Goal: Task Accomplishment & Management: Manage account settings

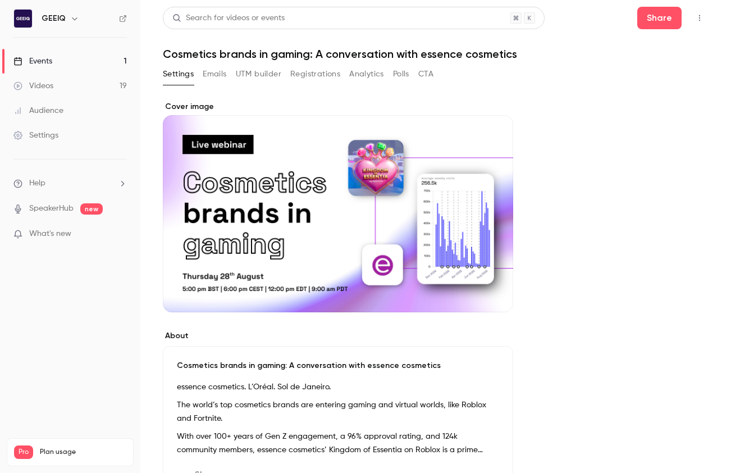
click at [315, 67] on button "Registrations" at bounding box center [315, 74] width 50 height 18
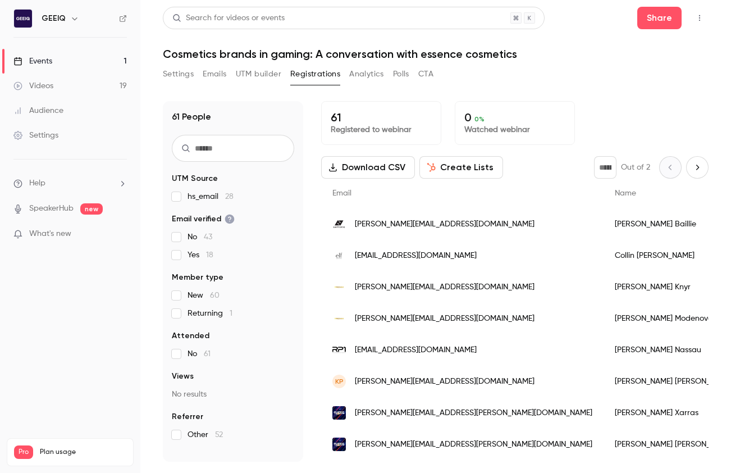
scroll to position [0, 1]
click at [210, 67] on button "Emails" at bounding box center [215, 74] width 24 height 18
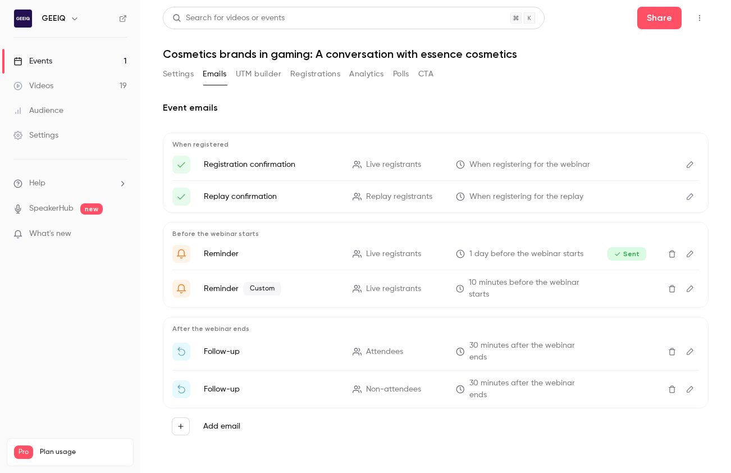
click at [670, 351] on icon "Delete" at bounding box center [672, 352] width 9 height 8
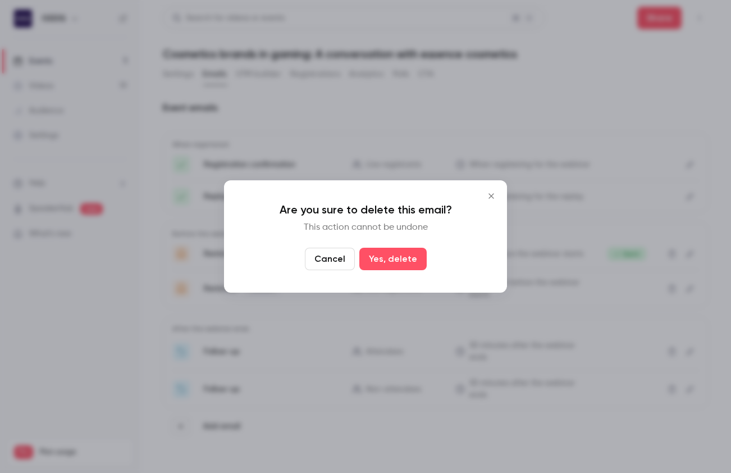
click at [359, 256] on div "Cancel Yes, delete" at bounding box center [366, 259] width 238 height 22
click at [383, 260] on button "Yes, delete" at bounding box center [393, 259] width 67 height 22
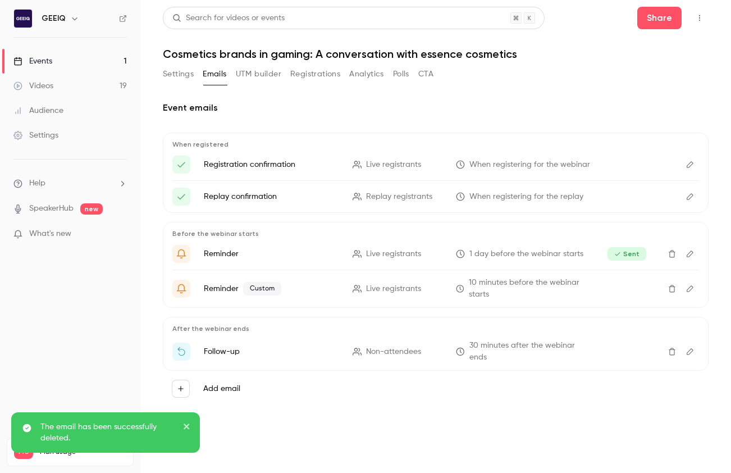
click at [672, 352] on icon "Delete" at bounding box center [672, 352] width 9 height 8
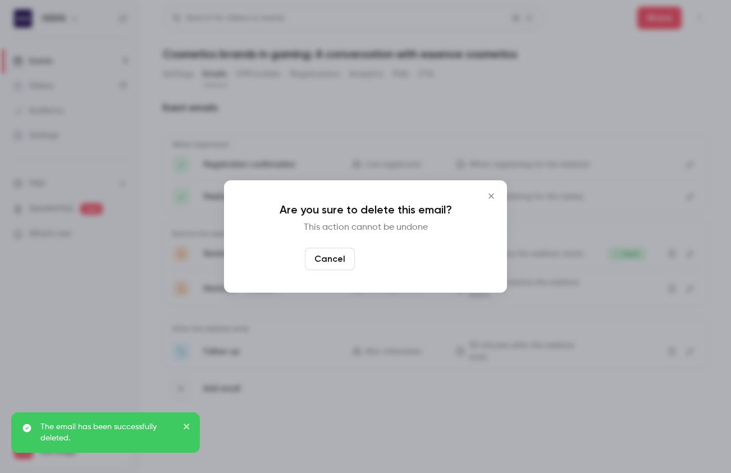
click at [383, 261] on button "Yes, delete" at bounding box center [393, 259] width 67 height 22
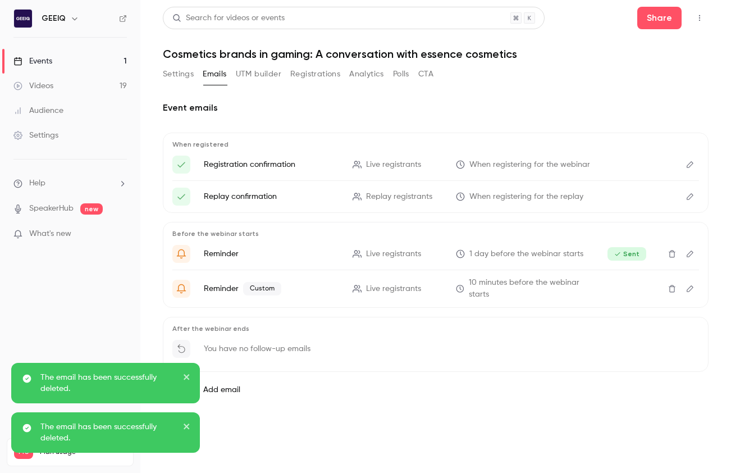
click at [425, 447] on main "Search for videos or events Share Cosmetics brands in gaming: A conversation wi…" at bounding box center [435, 236] width 591 height 473
click at [386, 434] on main "Search for videos or events Share Cosmetics brands in gaming: A conversation wi…" at bounding box center [435, 236] width 591 height 473
click at [184, 373] on icon "close" at bounding box center [187, 376] width 8 height 9
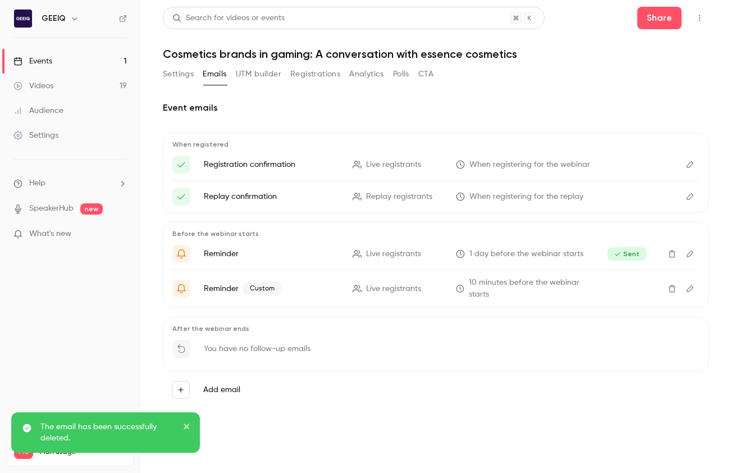
click at [187, 423] on icon "close" at bounding box center [187, 426] width 8 height 9
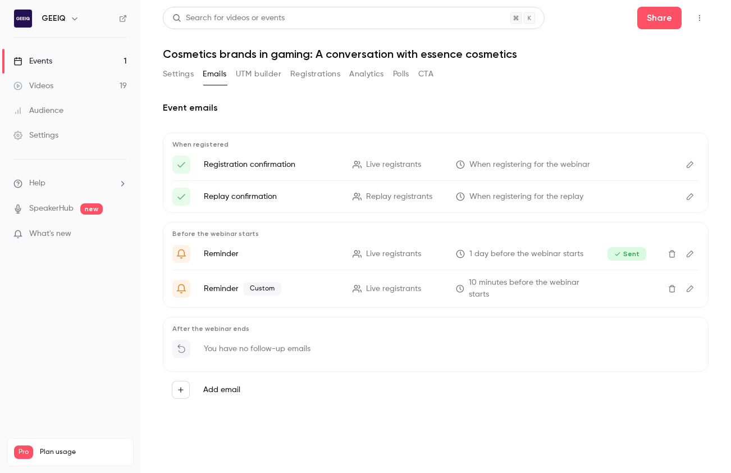
click at [442, 422] on div "Event emails When registered Registration confirmation Live registrants When re…" at bounding box center [436, 259] width 546 height 343
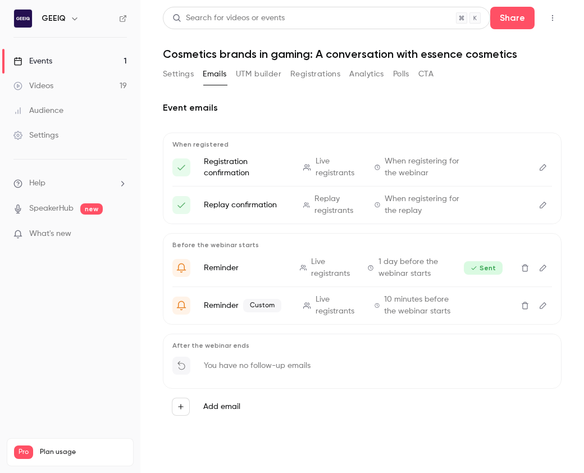
click at [312, 72] on button "Registrations" at bounding box center [315, 74] width 50 height 18
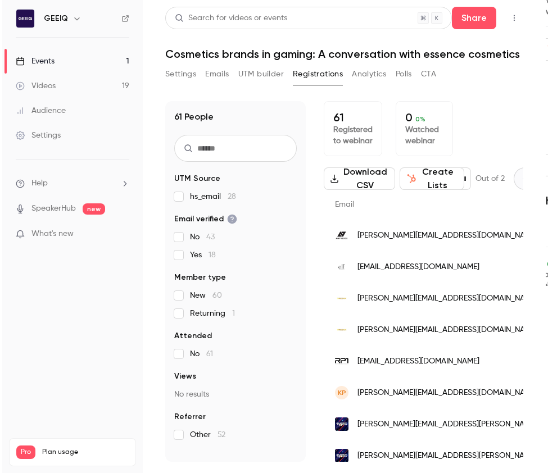
scroll to position [11, 0]
